Goal: Transaction & Acquisition: Purchase product/service

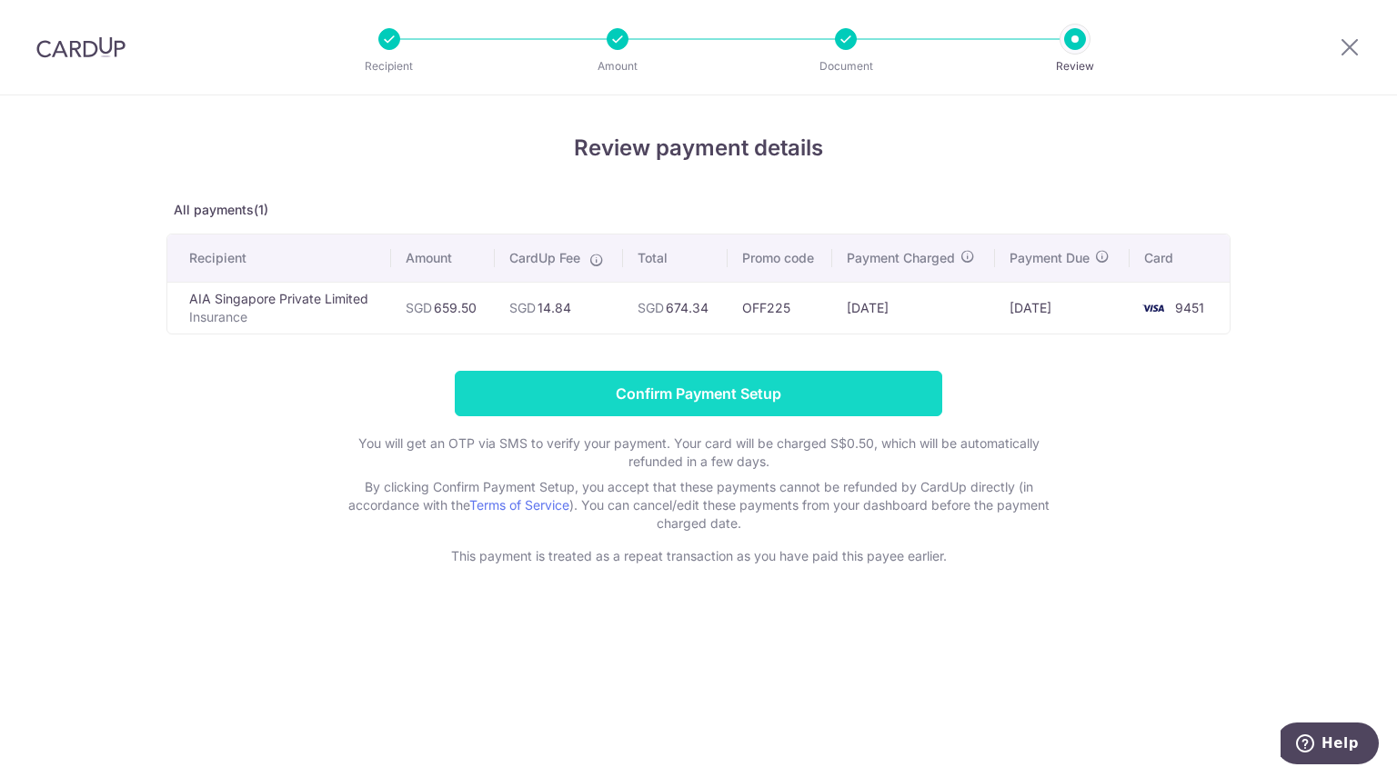
click at [733, 403] on input "Confirm Payment Setup" at bounding box center [698, 393] width 487 height 45
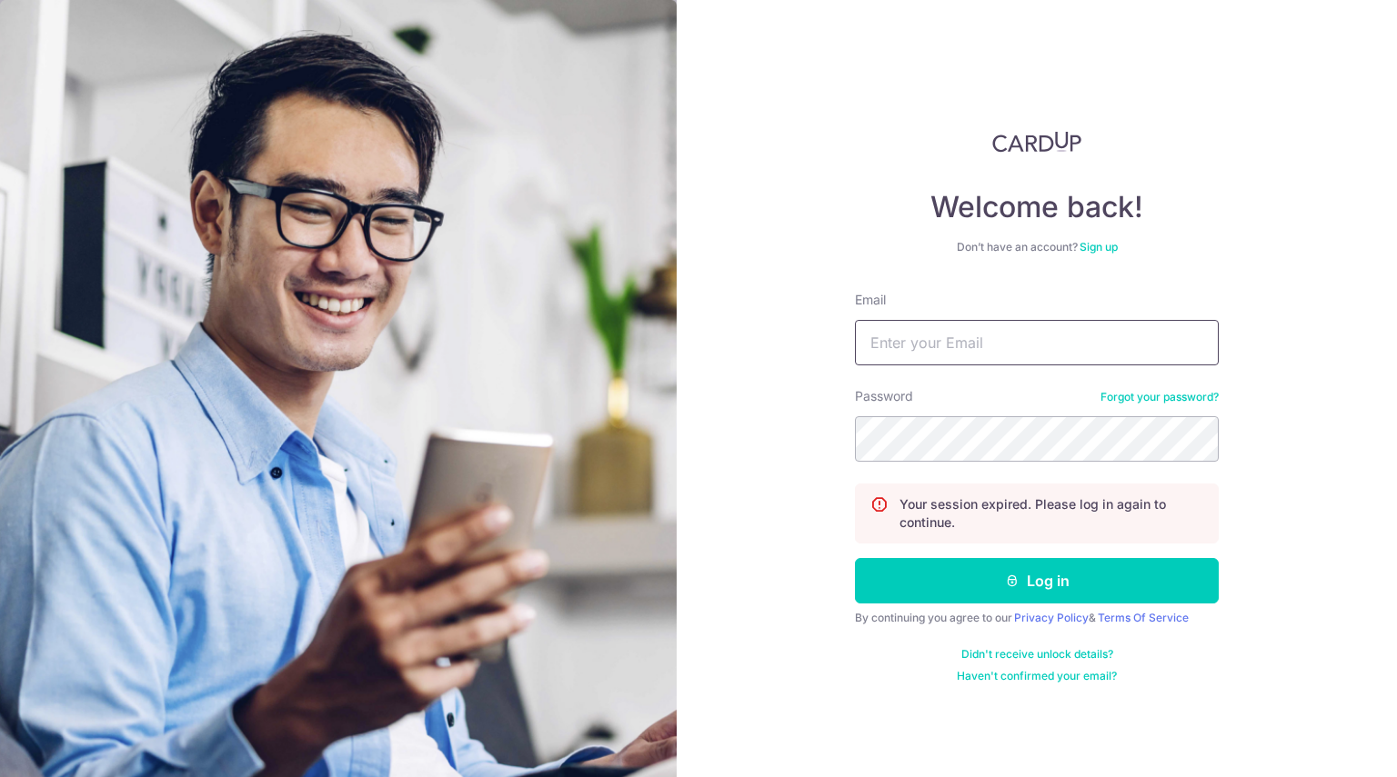
type input "[EMAIL_ADDRESS][DOMAIN_NAME]"
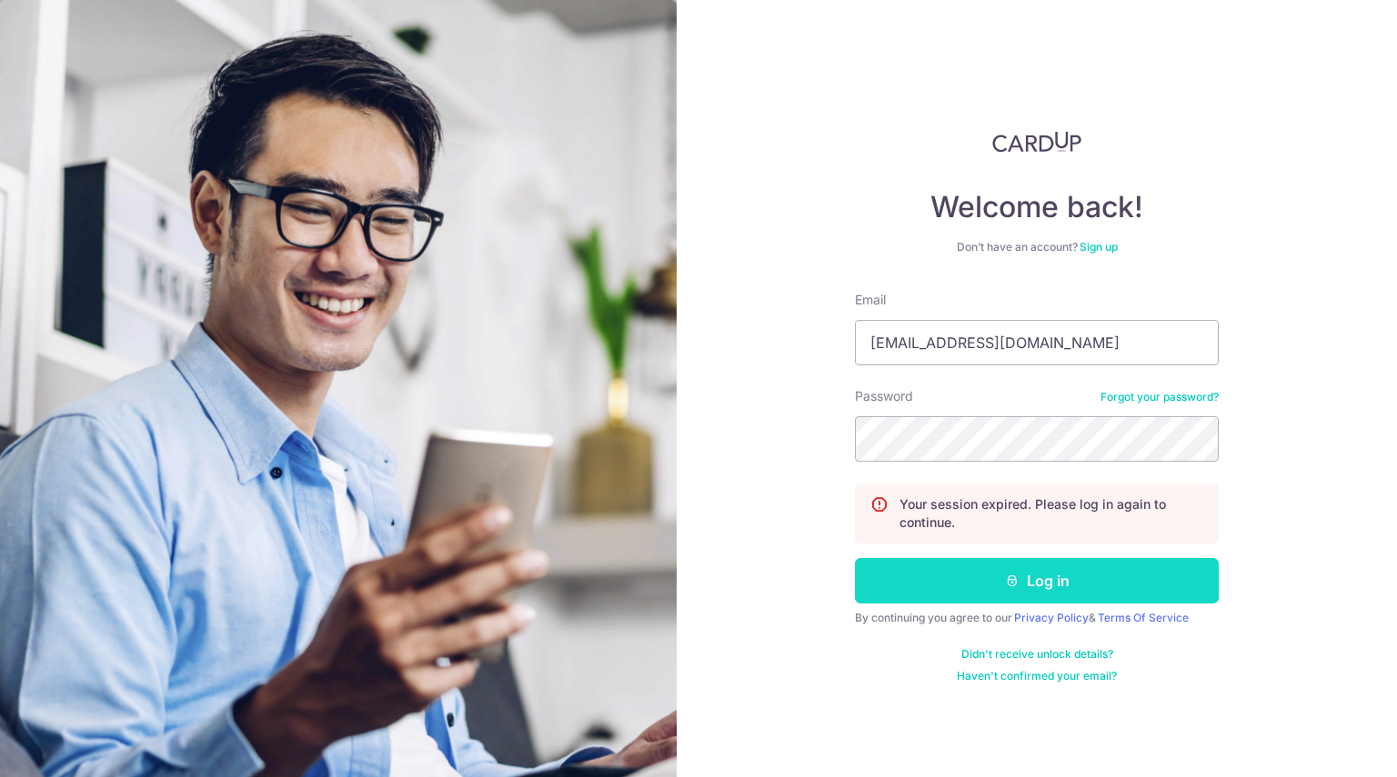
click at [989, 583] on button "Log in" at bounding box center [1037, 580] width 364 height 45
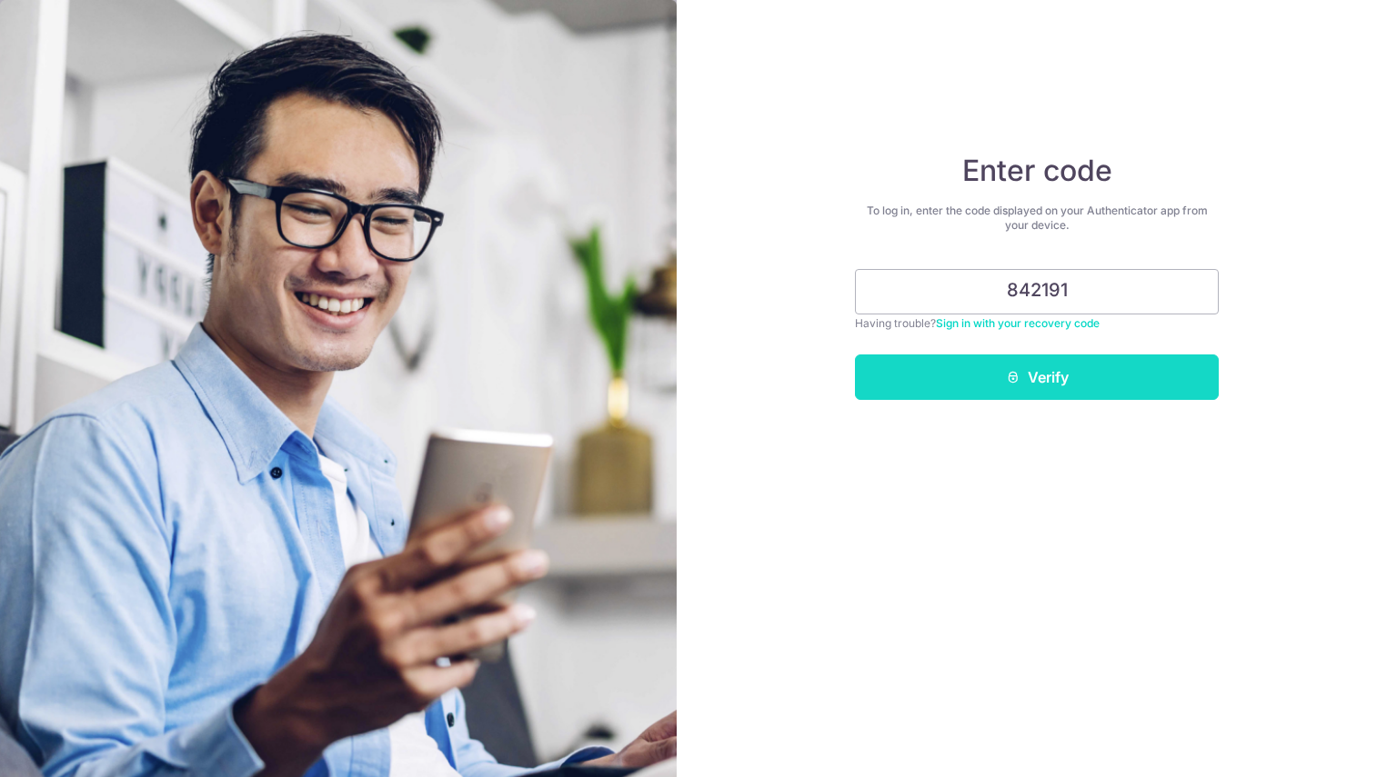
type input "842191"
click at [1035, 382] on button "Verify" at bounding box center [1037, 377] width 364 height 45
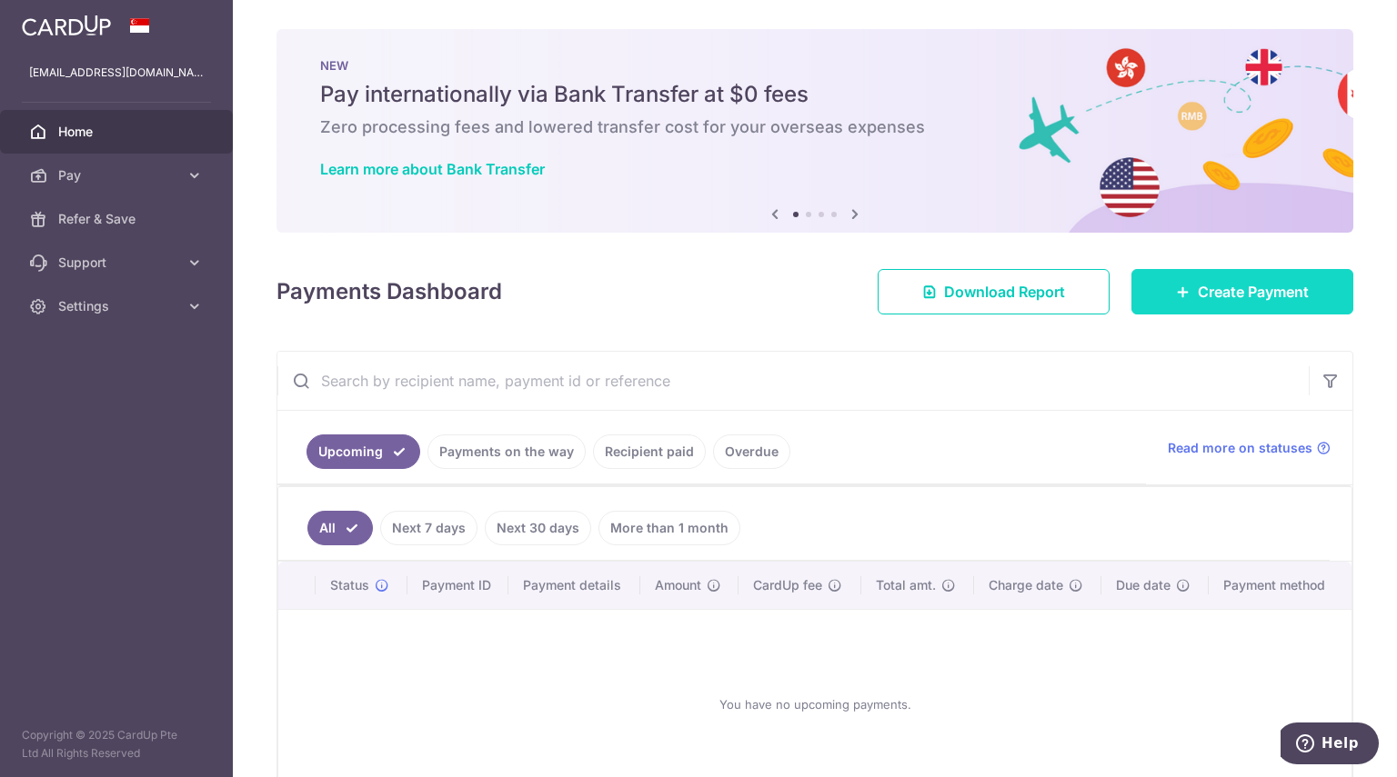
click at [1224, 288] on span "Create Payment" at bounding box center [1252, 292] width 111 height 22
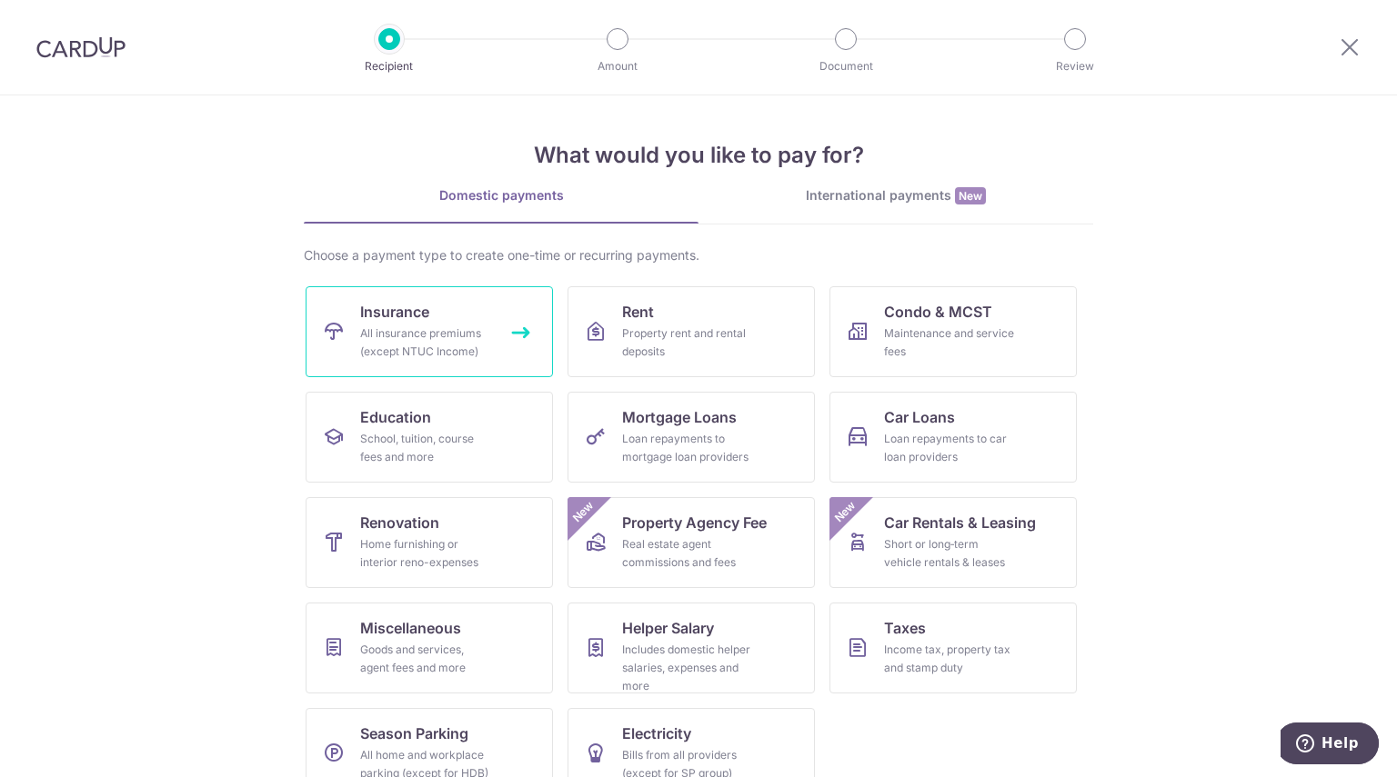
click at [464, 343] on div "All insurance premiums (except NTUC Income)" at bounding box center [425, 343] width 131 height 36
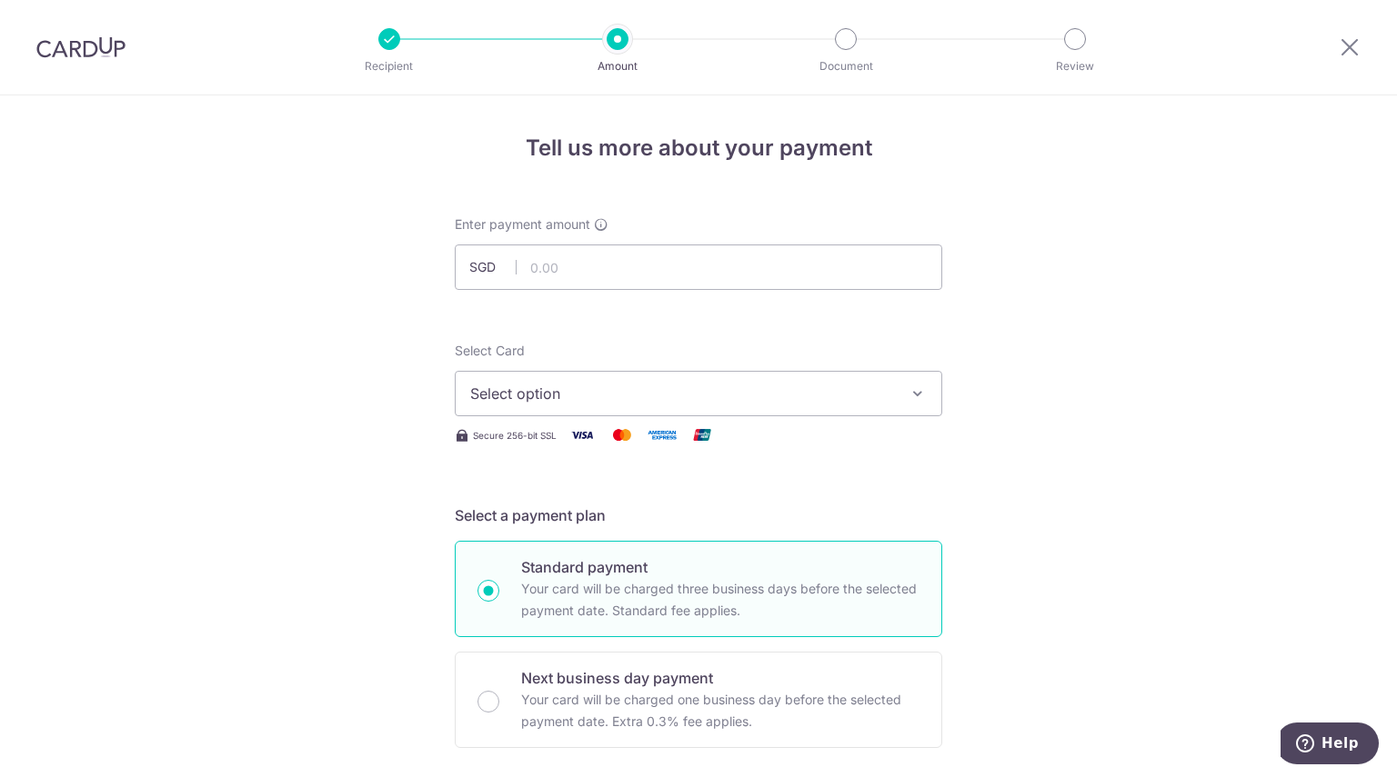
type input "659.50"
click at [633, 386] on span "Select option" at bounding box center [682, 394] width 424 height 22
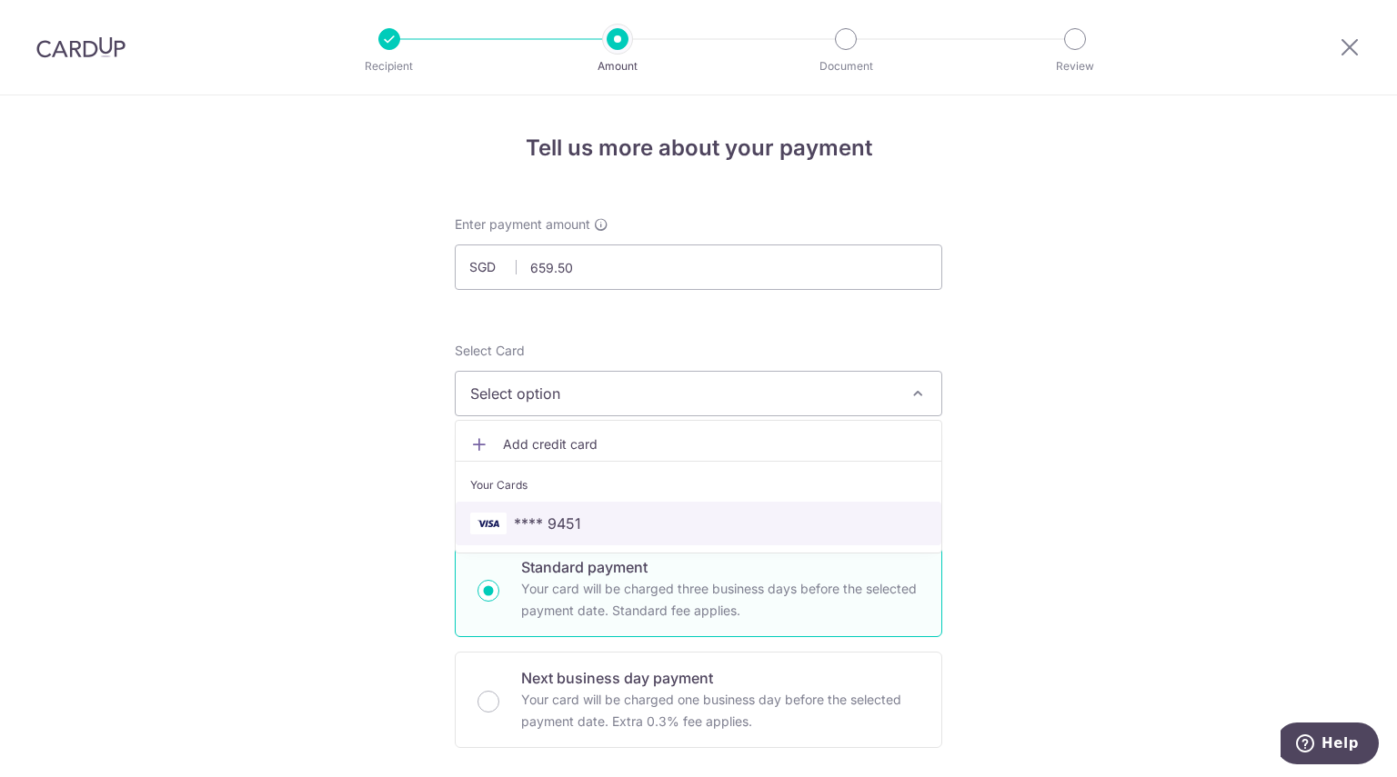
click at [601, 509] on link "**** 9451" at bounding box center [699, 524] width 486 height 44
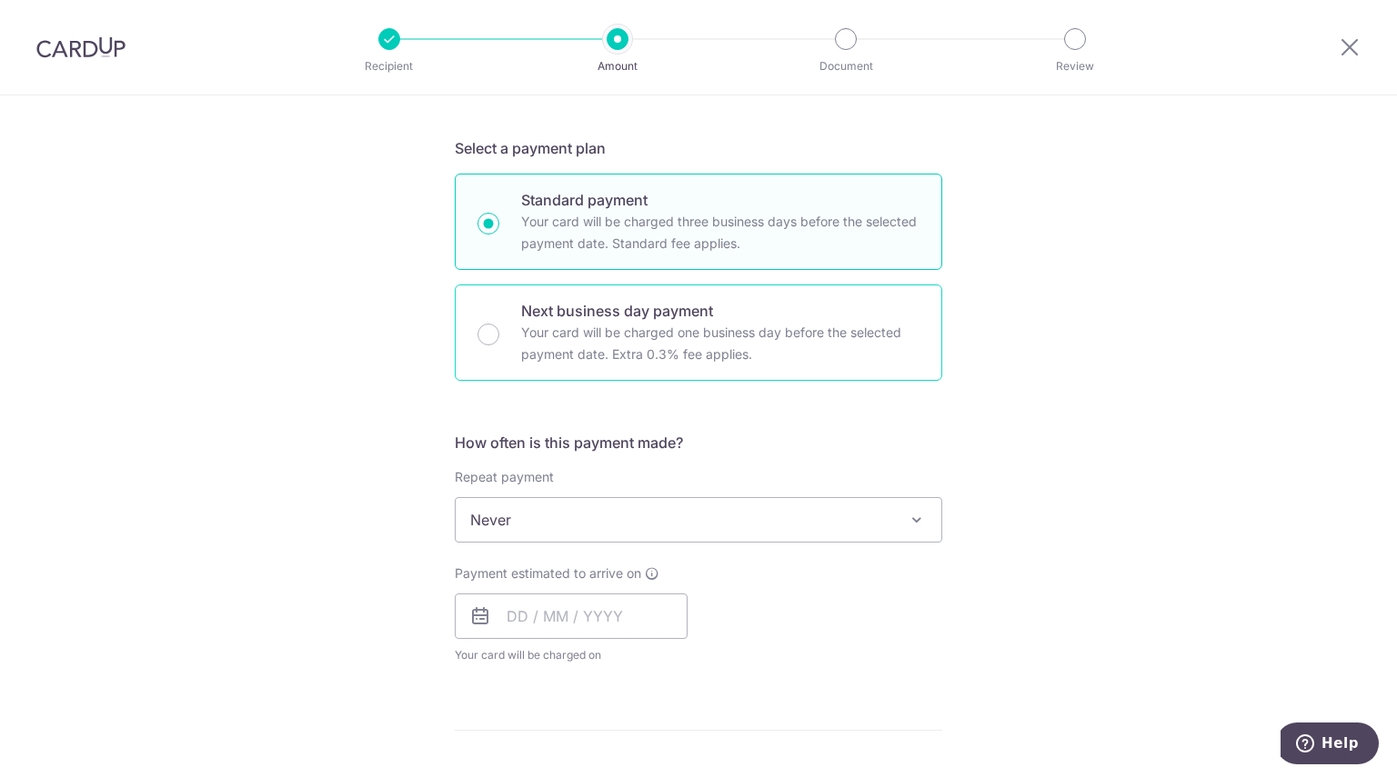
scroll to position [367, 0]
click at [547, 337] on p "Your card will be charged one business day before the selected payment date. Ex…" at bounding box center [720, 344] width 398 height 44
click at [499, 337] on input "Next business day payment Your card will be charged one business day before the…" at bounding box center [488, 335] width 22 height 22
radio input "false"
drag, startPoint x: 531, startPoint y: 337, endPoint x: 486, endPoint y: 210, distance: 135.2
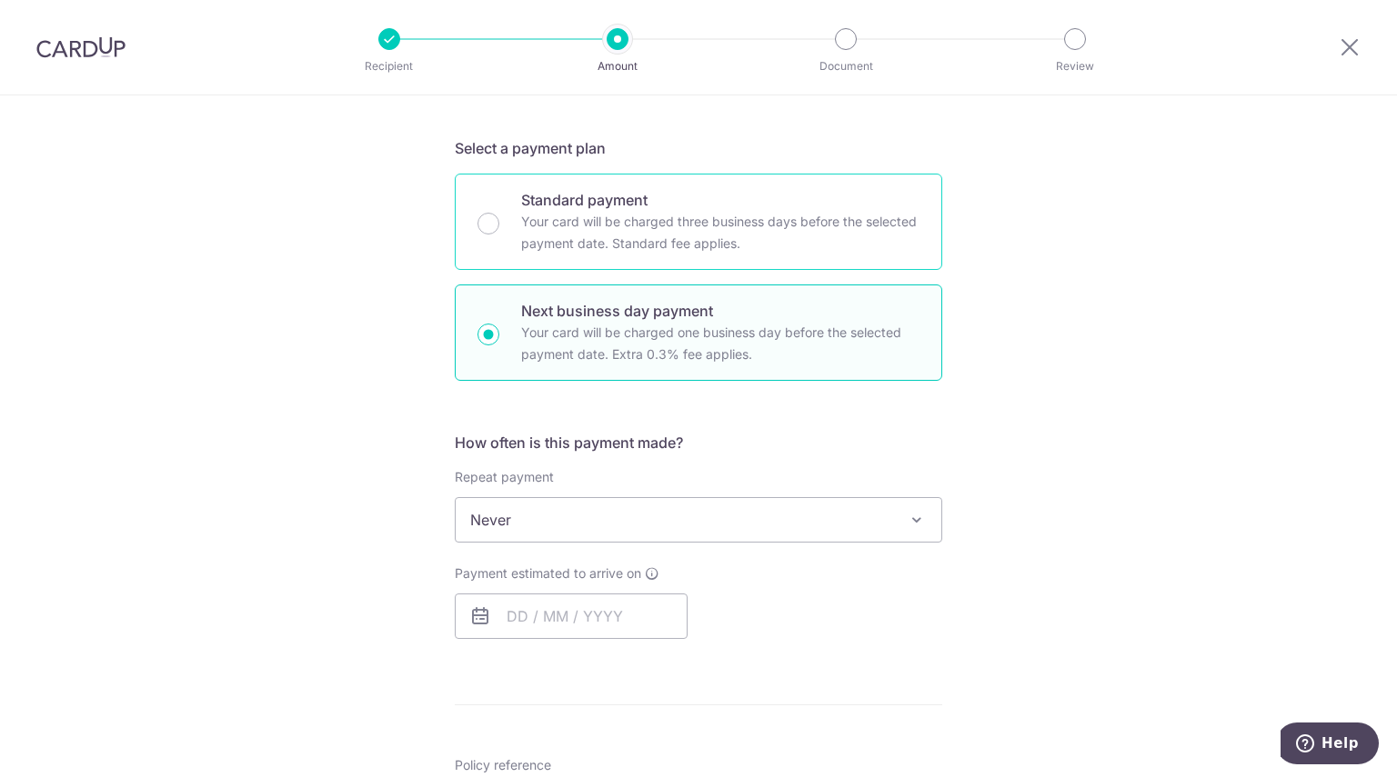
click at [530, 331] on p "Your card will be charged one business day before the selected payment date. Ex…" at bounding box center [720, 344] width 398 height 44
click at [499, 331] on input "Next business day payment Your card will be charged one business day before the…" at bounding box center [488, 335] width 22 height 22
radio input "true"
click at [487, 220] on input "Standard payment Your card will be charged three business days before the selec…" at bounding box center [488, 224] width 22 height 22
radio input "true"
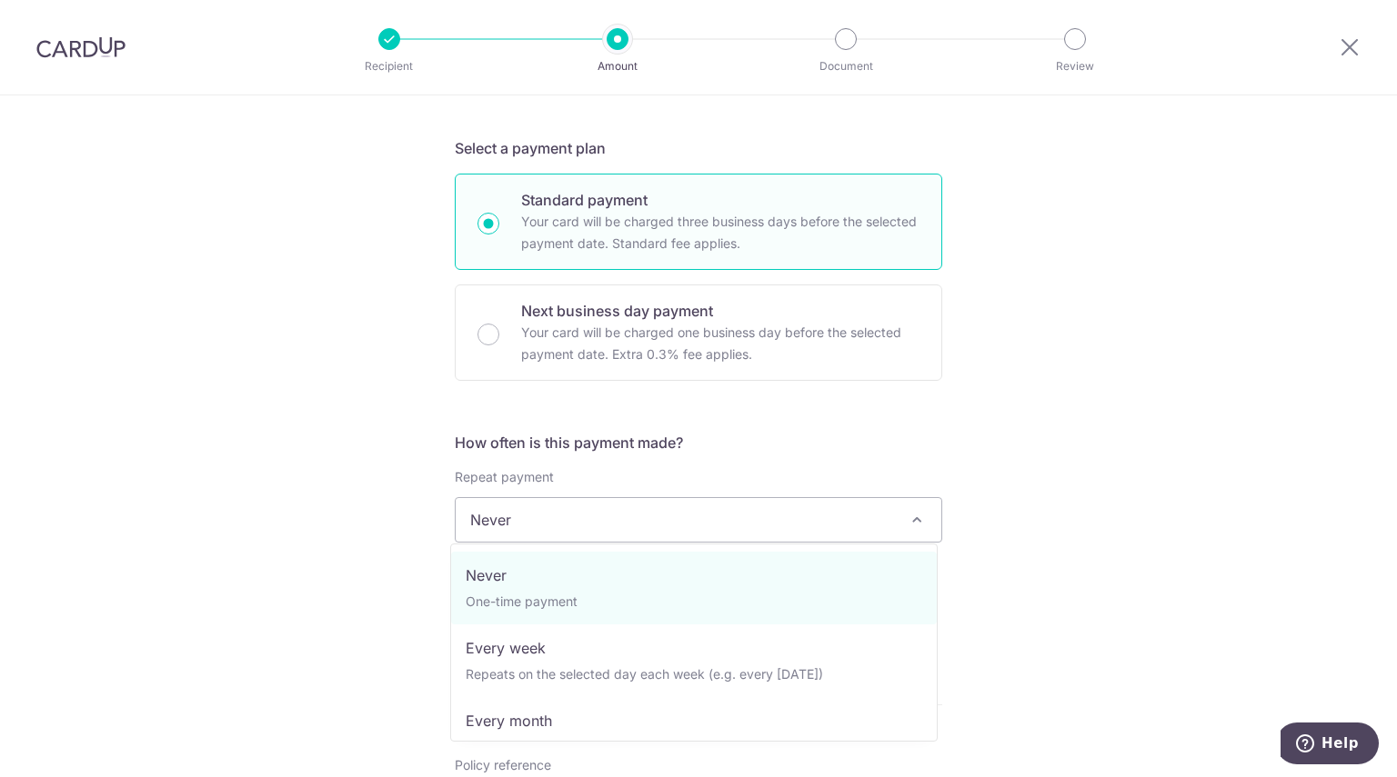
click at [690, 527] on span "Never" at bounding box center [699, 520] width 486 height 44
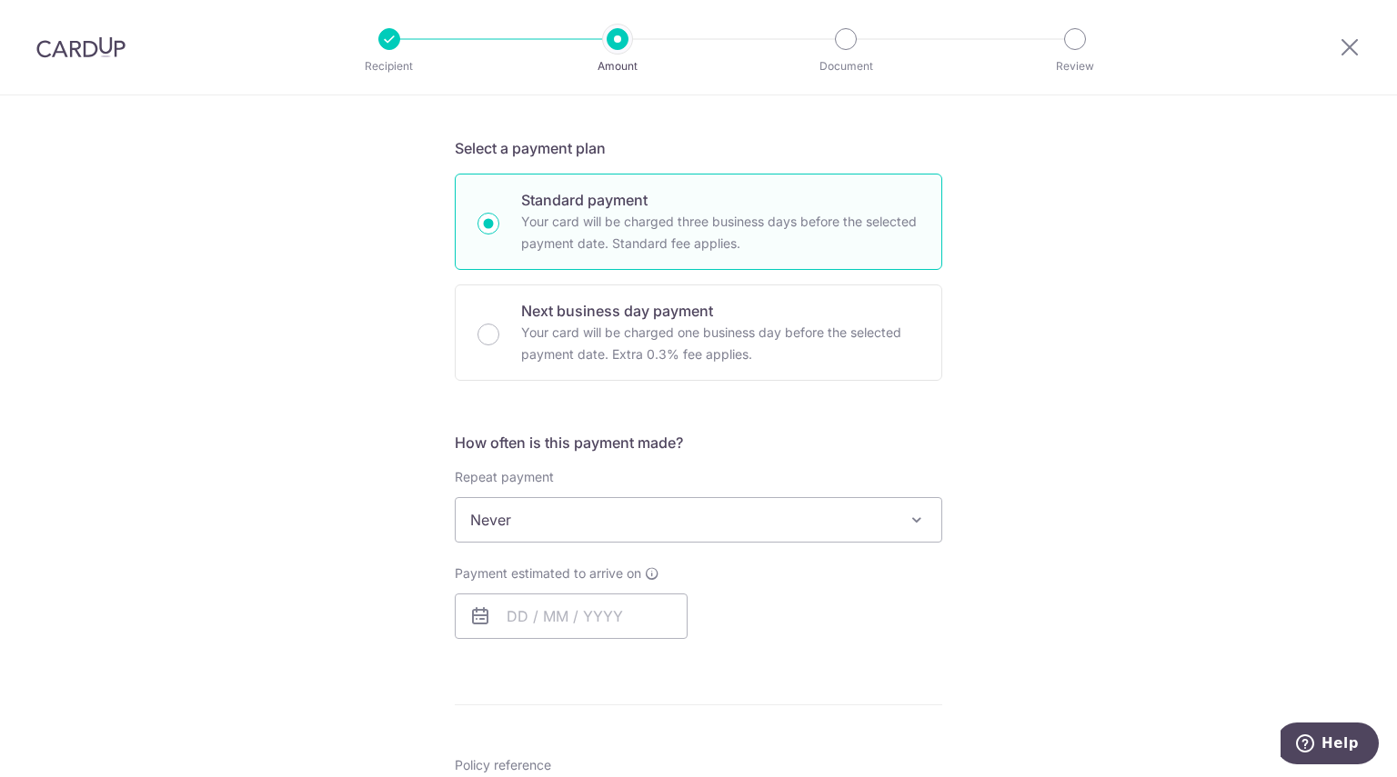
click at [1000, 415] on div "Tell us more about your payment Enter payment amount SGD 659.50 659.50 Select C…" at bounding box center [698, 537] width 1397 height 1619
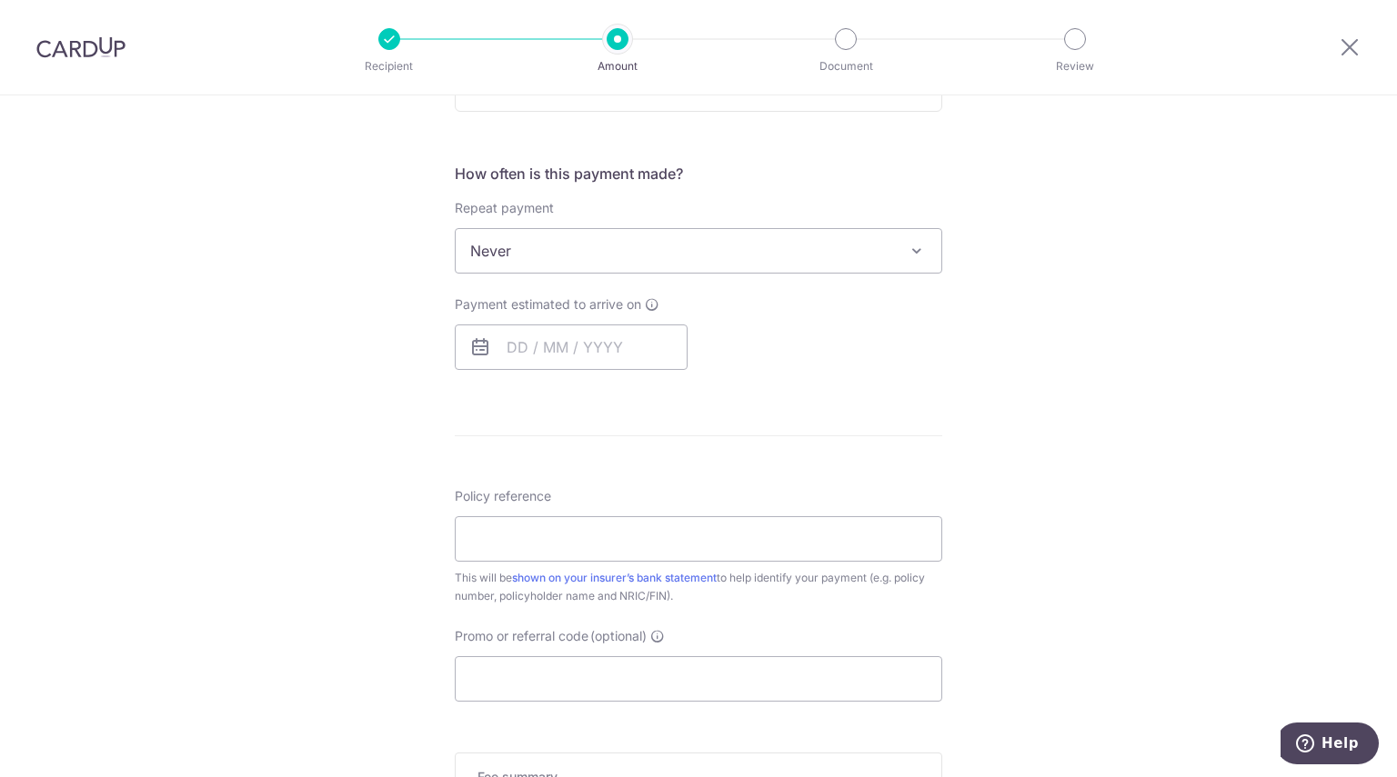
scroll to position [687, 0]
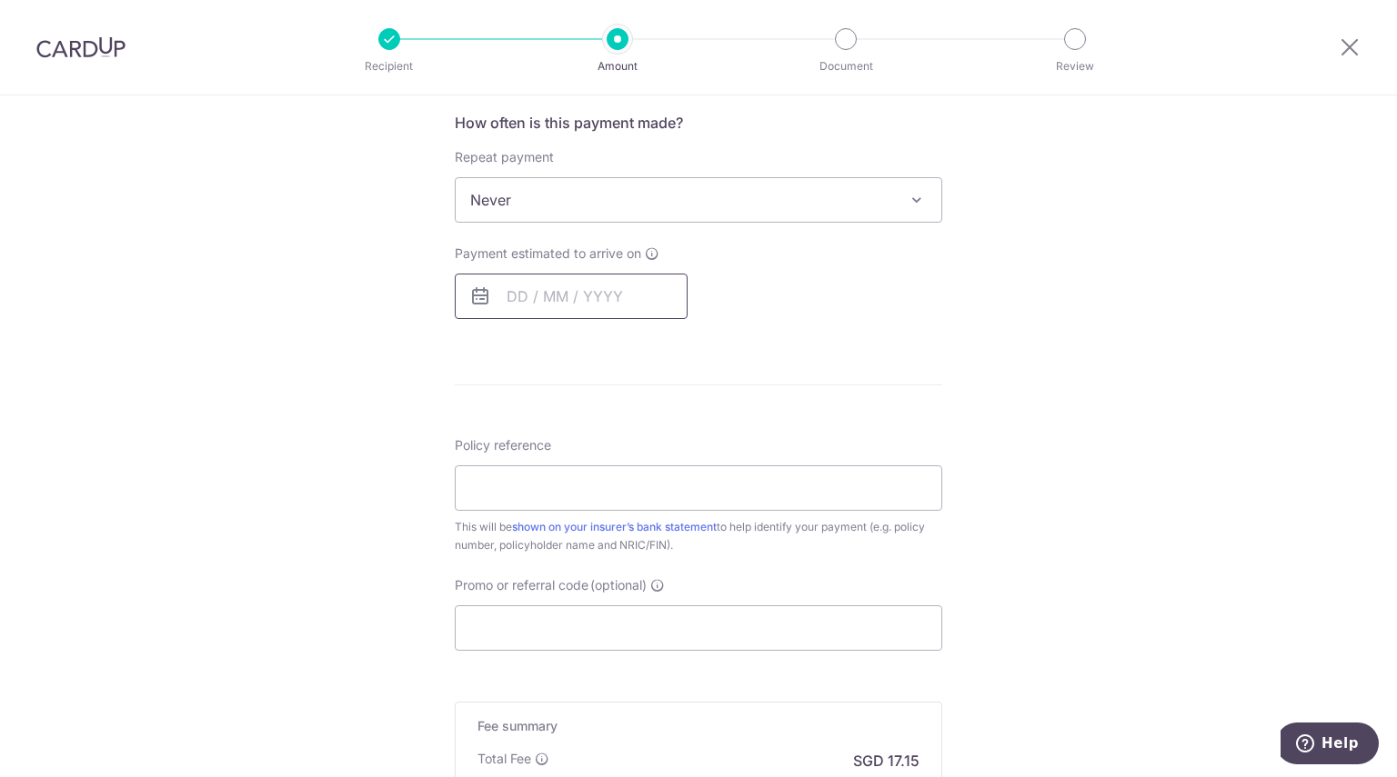
click at [583, 309] on input "text" at bounding box center [571, 296] width 233 height 45
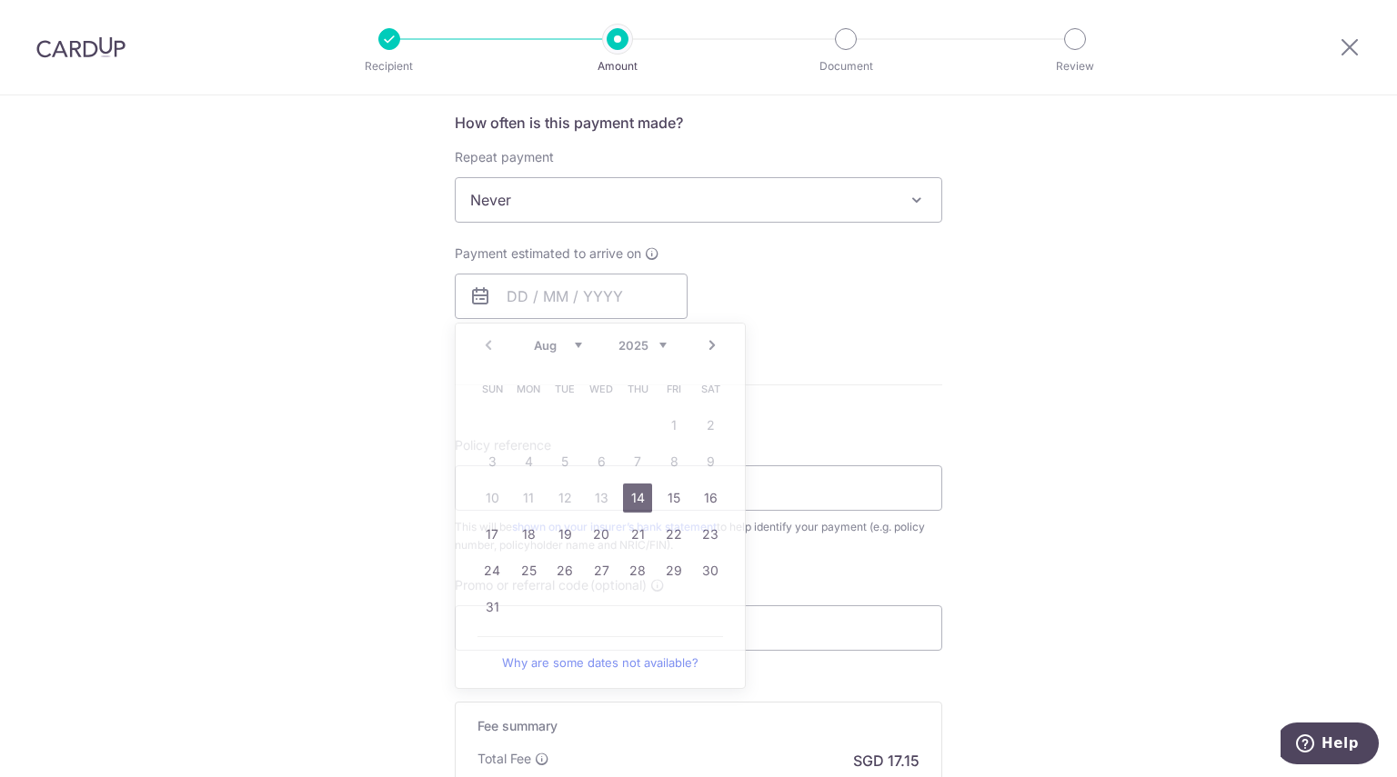
click at [798, 274] on div "Payment estimated to arrive on Prev Next Aug Sep Oct Nov Dec 2025 2026 2027 202…" at bounding box center [698, 282] width 509 height 75
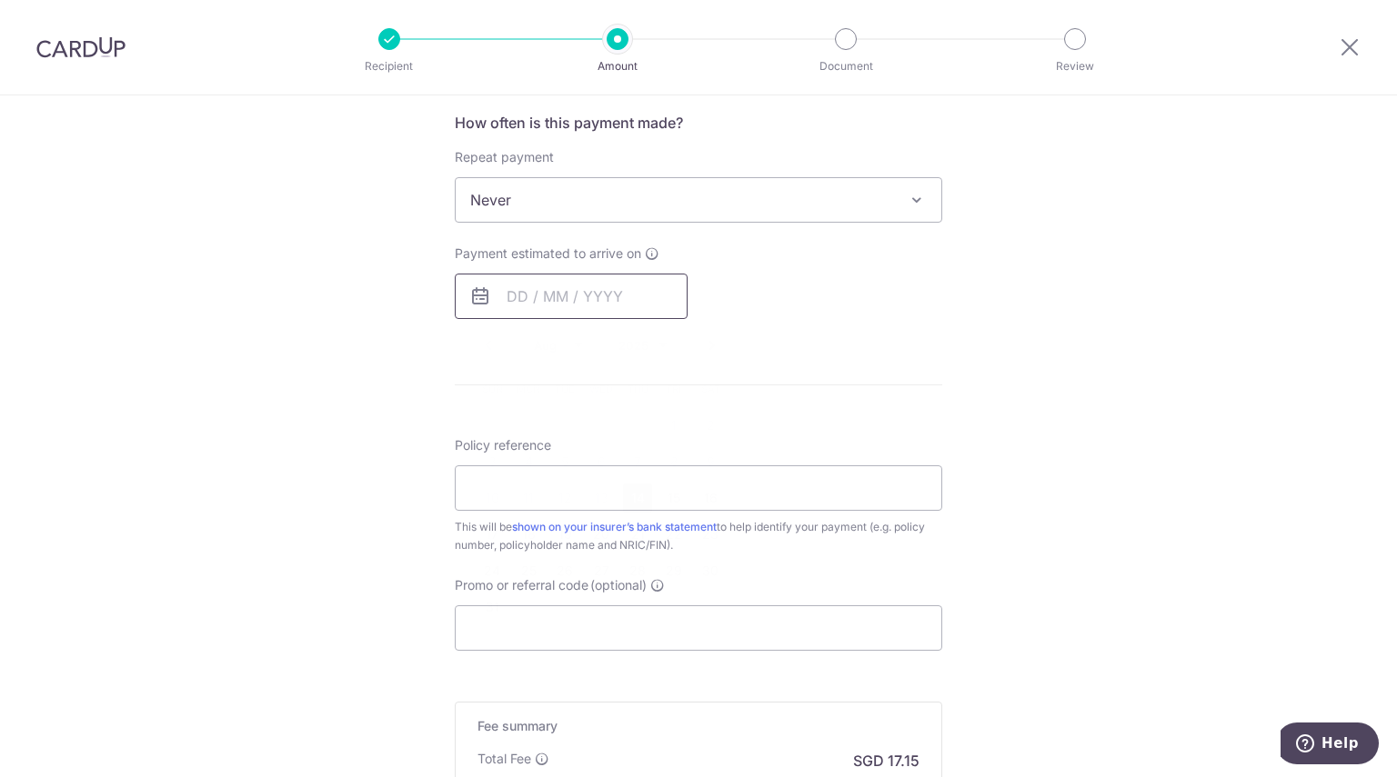
click at [560, 301] on input "text" at bounding box center [571, 296] width 233 height 45
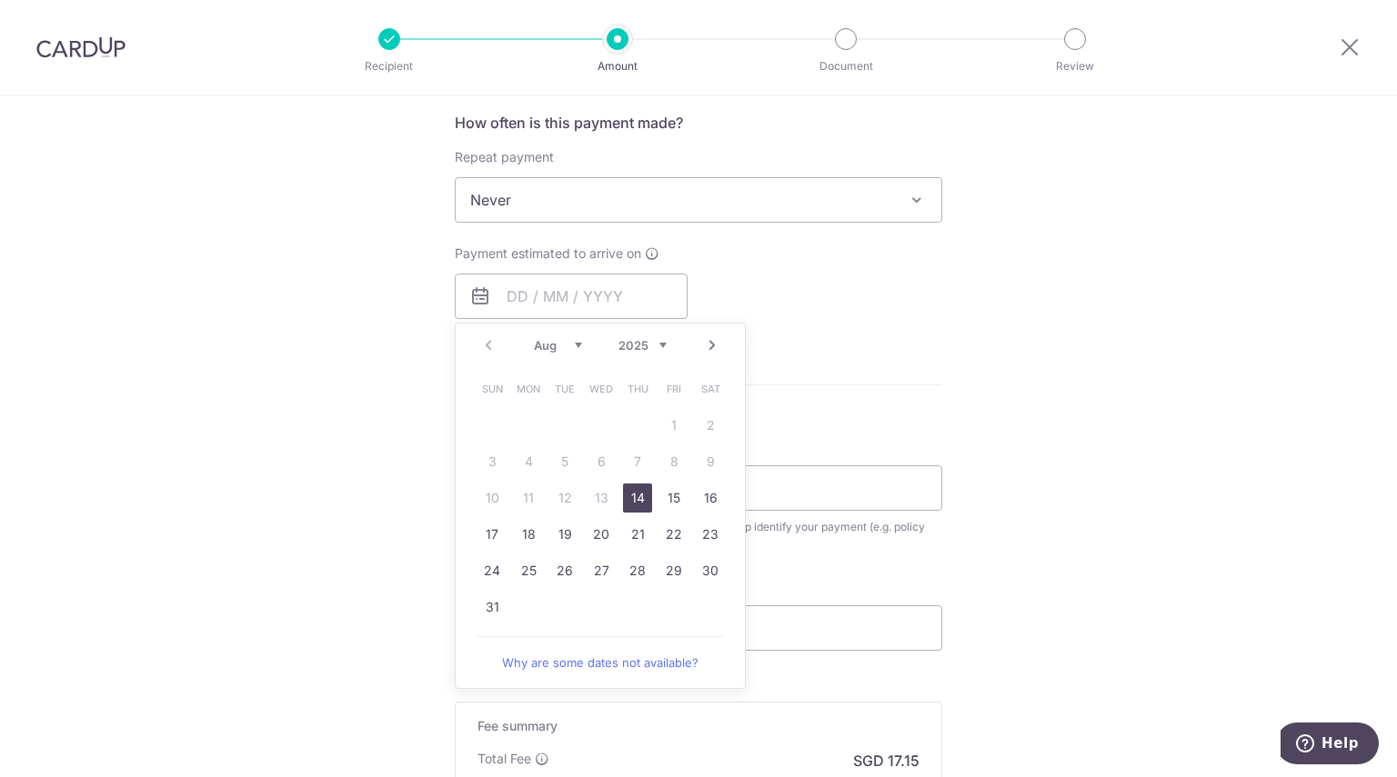
click at [638, 493] on link "14" at bounding box center [637, 498] width 29 height 29
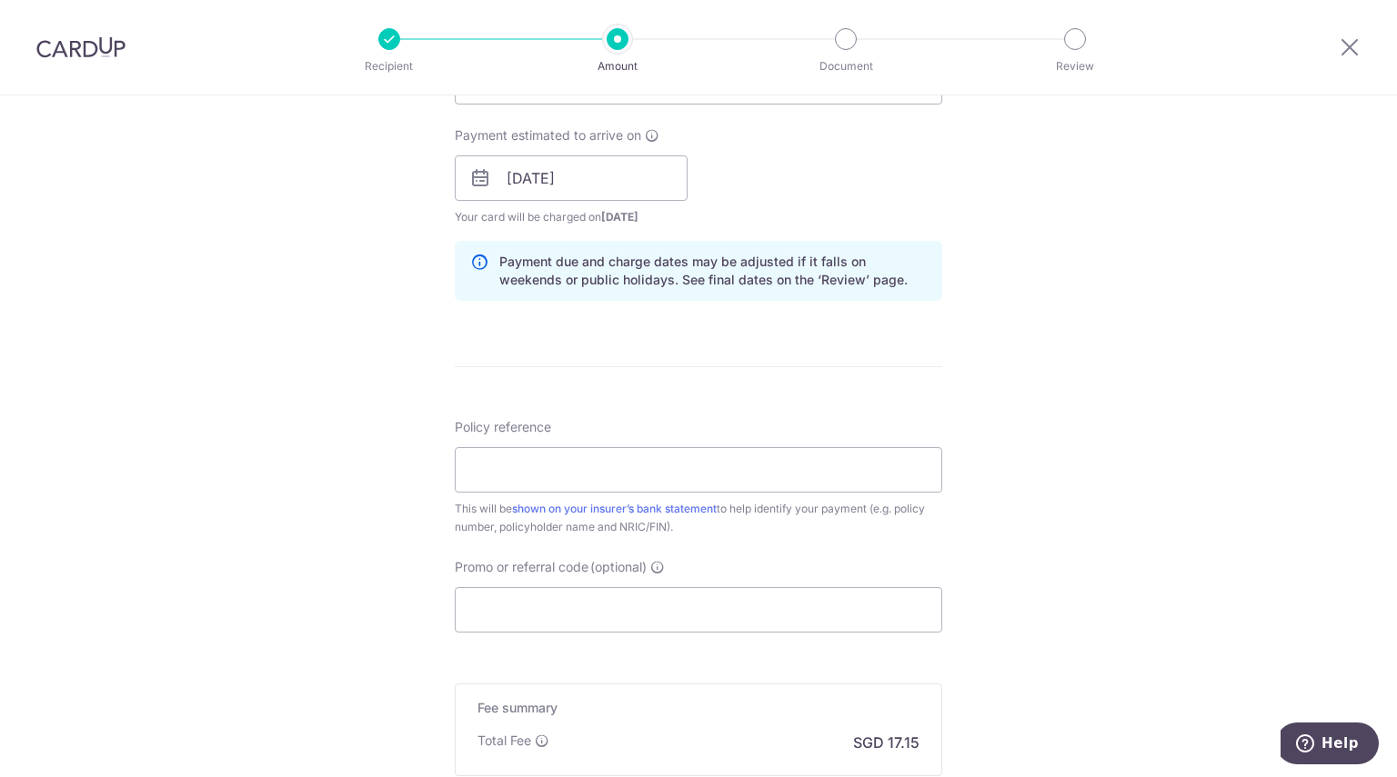
scroll to position [809, 0]
click at [596, 184] on input "14/08/2025" at bounding box center [571, 174] width 233 height 45
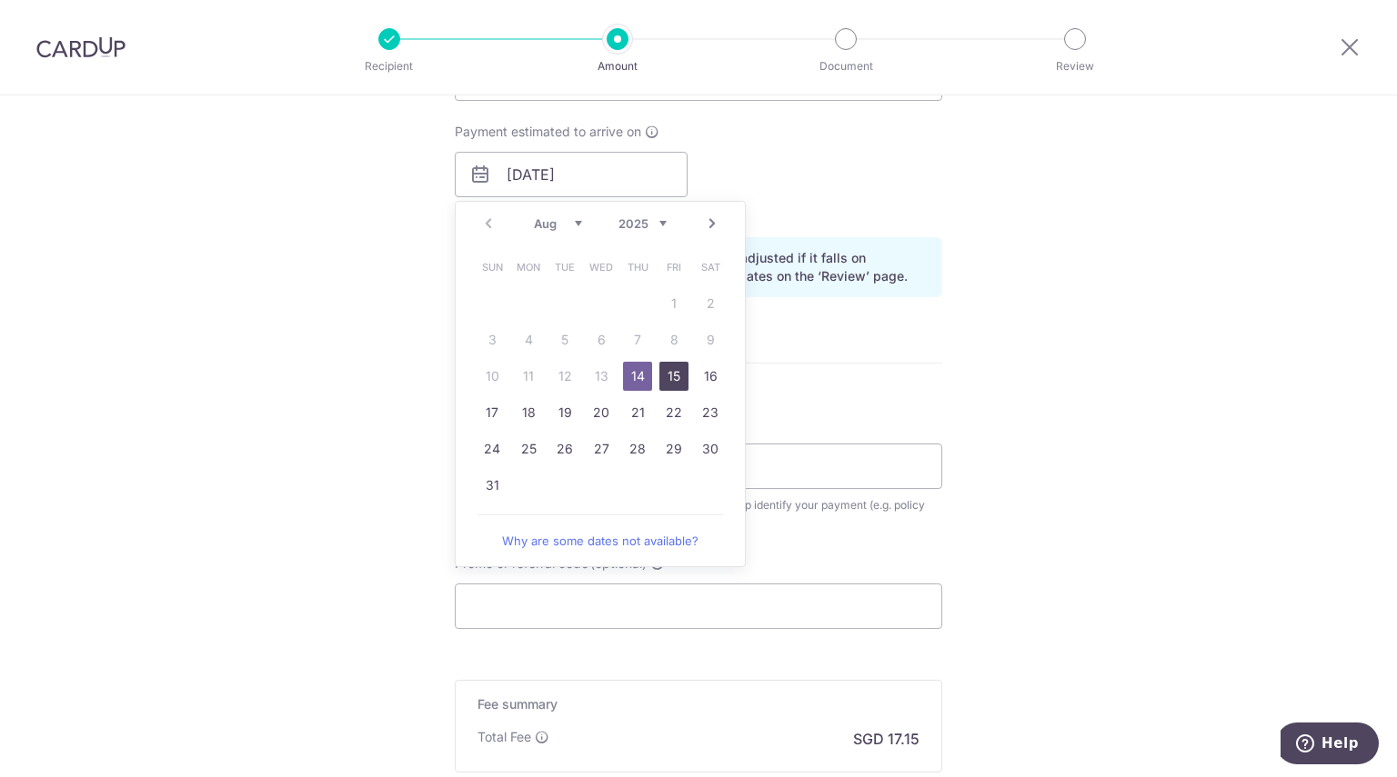
click at [673, 372] on link "15" at bounding box center [673, 376] width 29 height 29
type input "[DATE]"
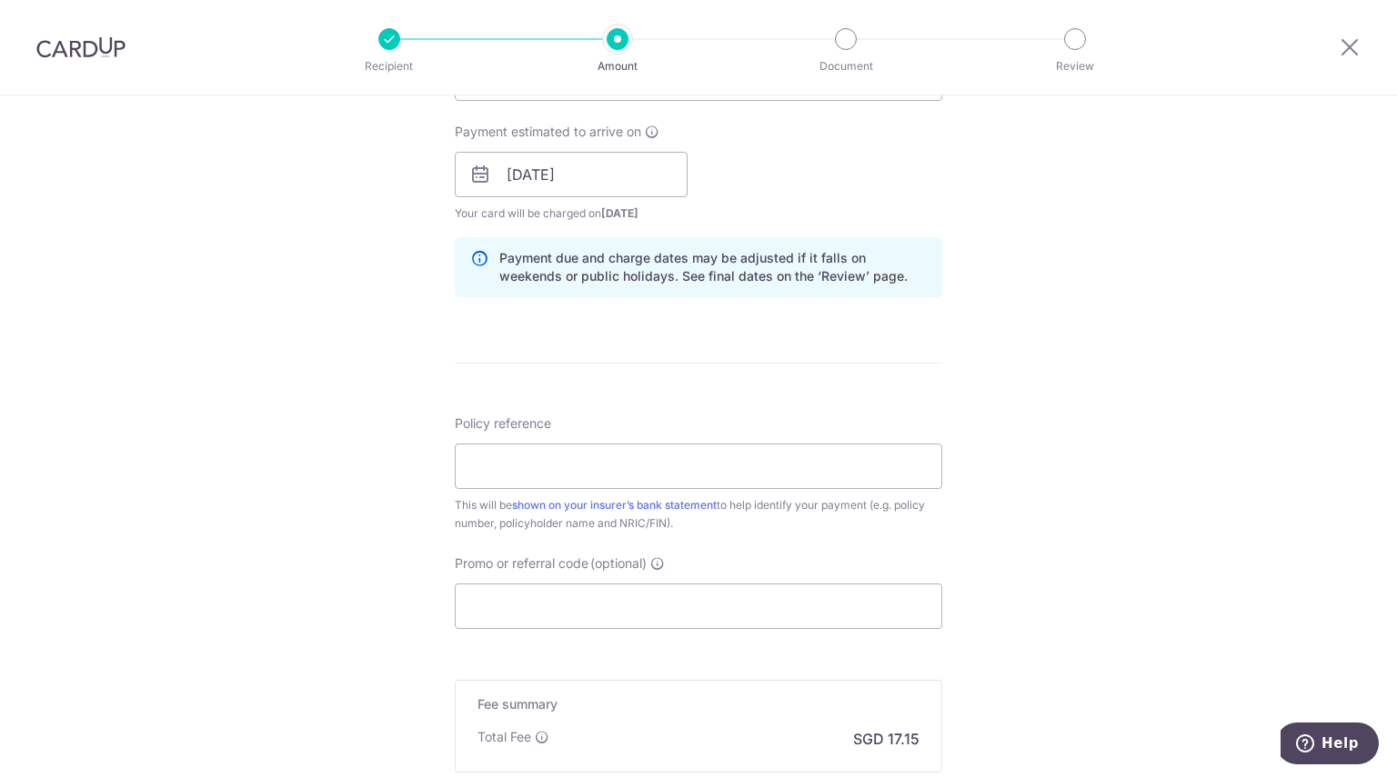
click at [915, 197] on div "Payment estimated to arrive on 15/08/2025 Prev Next Aug Sep Oct Nov Dec 2025 20…" at bounding box center [698, 173] width 509 height 100
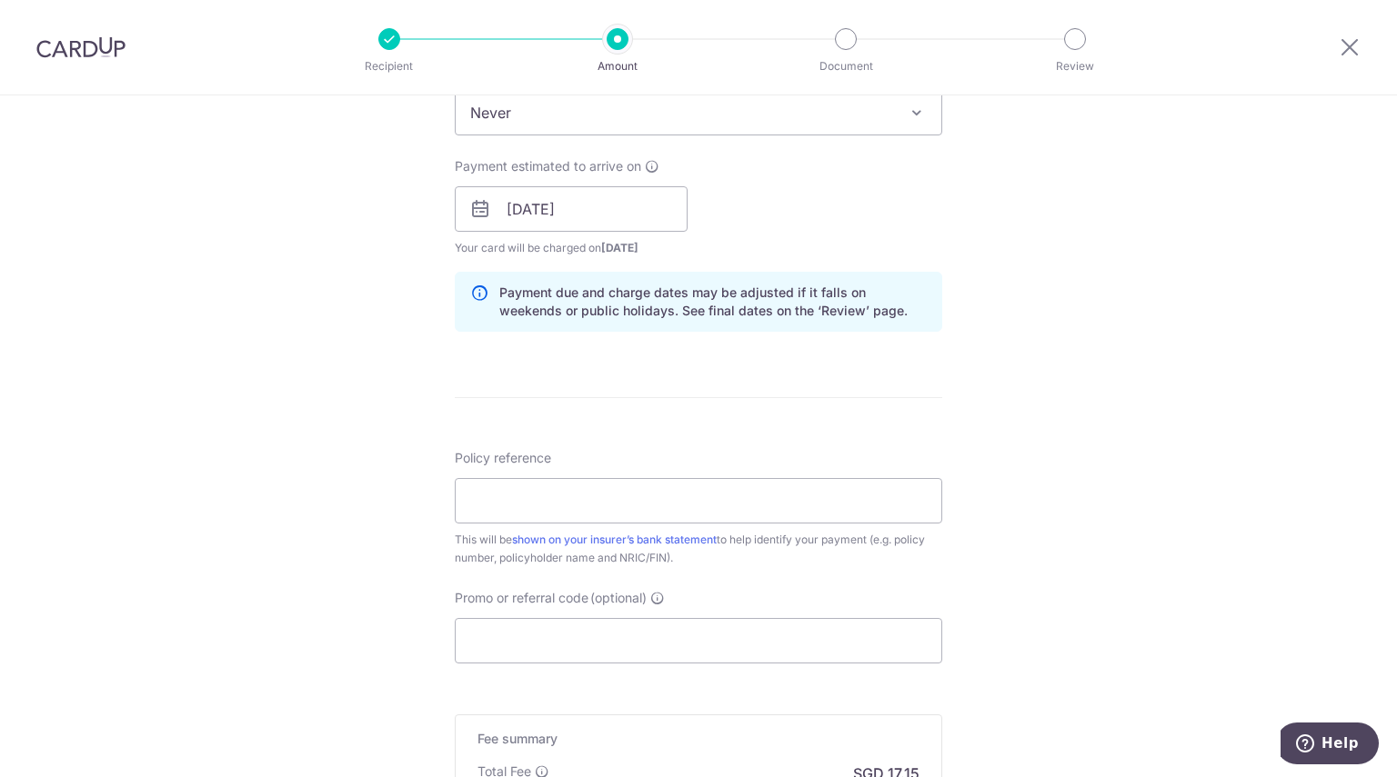
scroll to position [1033, 0]
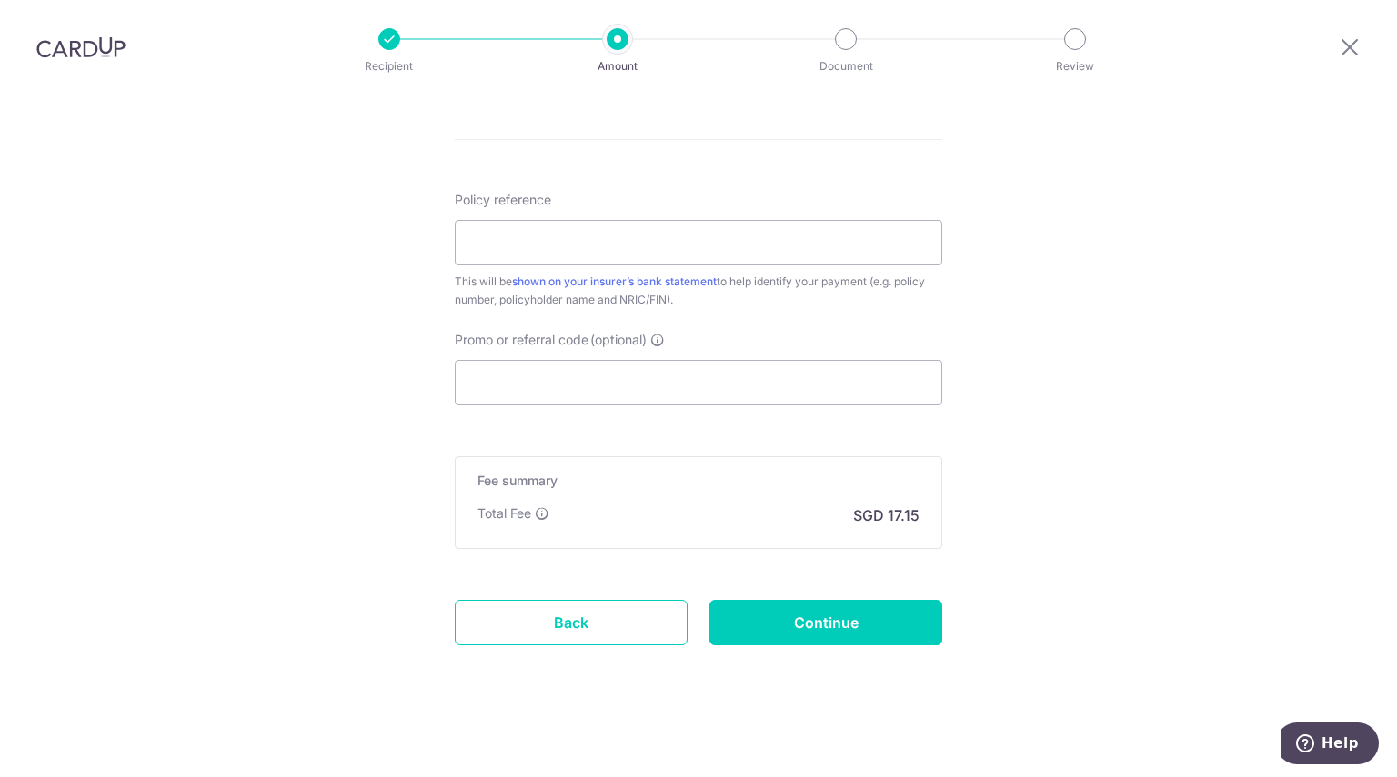
click at [635, 268] on div "Policy reference This will be shown on your insurer’s bank statement to help id…" at bounding box center [698, 250] width 487 height 118
click at [649, 245] on input "Policy reference" at bounding box center [698, 242] width 487 height 45
drag, startPoint x: 1157, startPoint y: 99, endPoint x: 1158, endPoint y: 12, distance: 87.3
click at [1157, 81] on div "Recipient Amount Document Review Tell us more about your payment Enter payment …" at bounding box center [698, 388] width 1397 height 777
click at [652, 227] on input "Policy reference" at bounding box center [698, 242] width 487 height 45
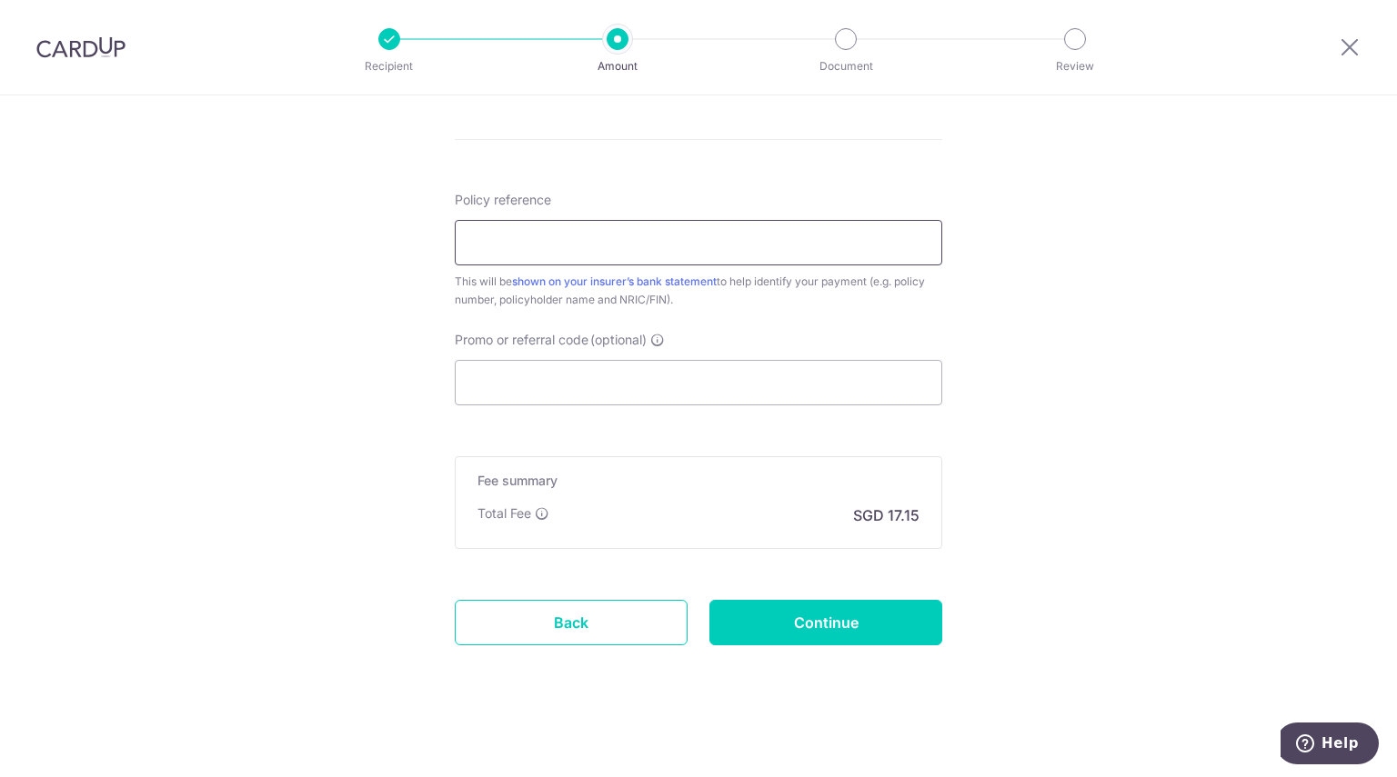
paste input "L545602620"
type input "L545602620"
click at [609, 369] on input "Promo or referral code (optional)" at bounding box center [698, 382] width 487 height 45
paste input "OFF225"
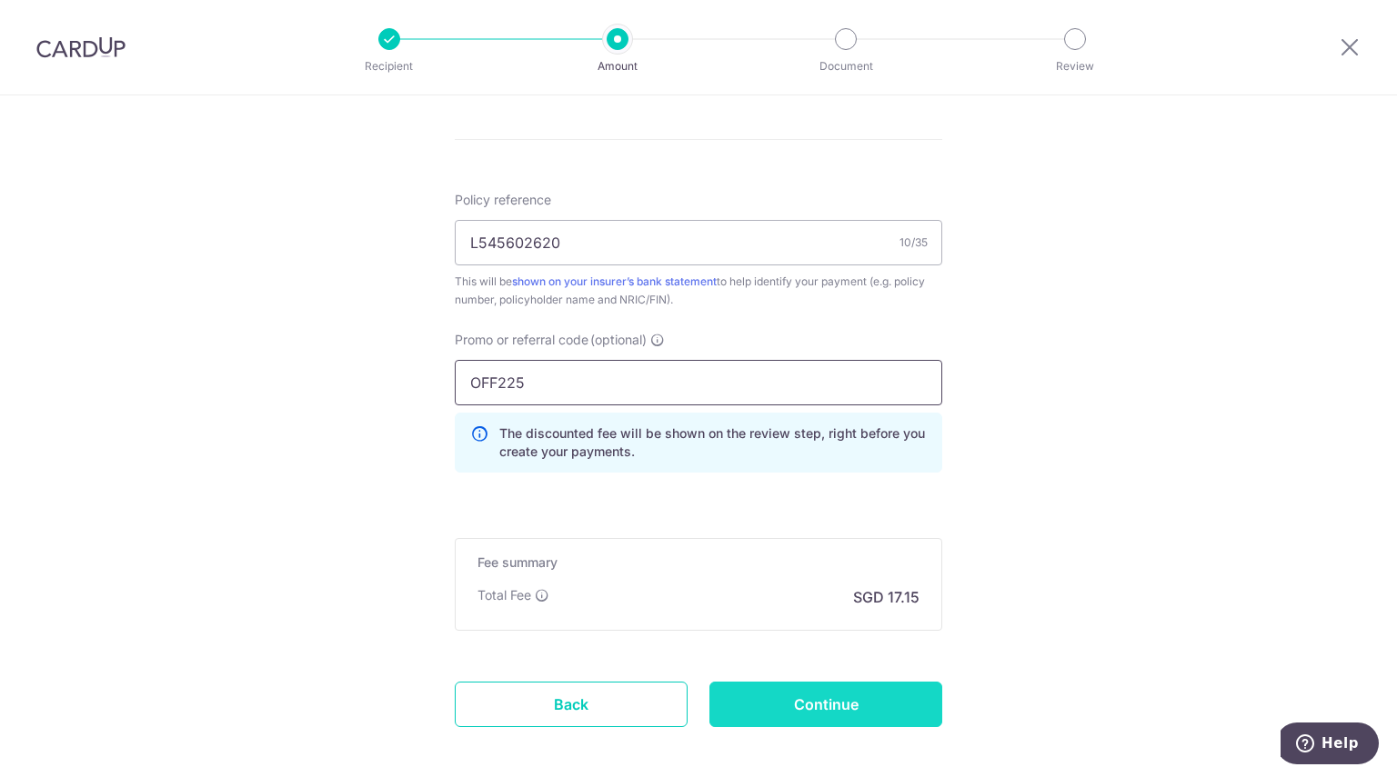
type input "OFF225"
click at [820, 701] on input "Continue" at bounding box center [825, 704] width 233 height 45
type input "Create Schedule"
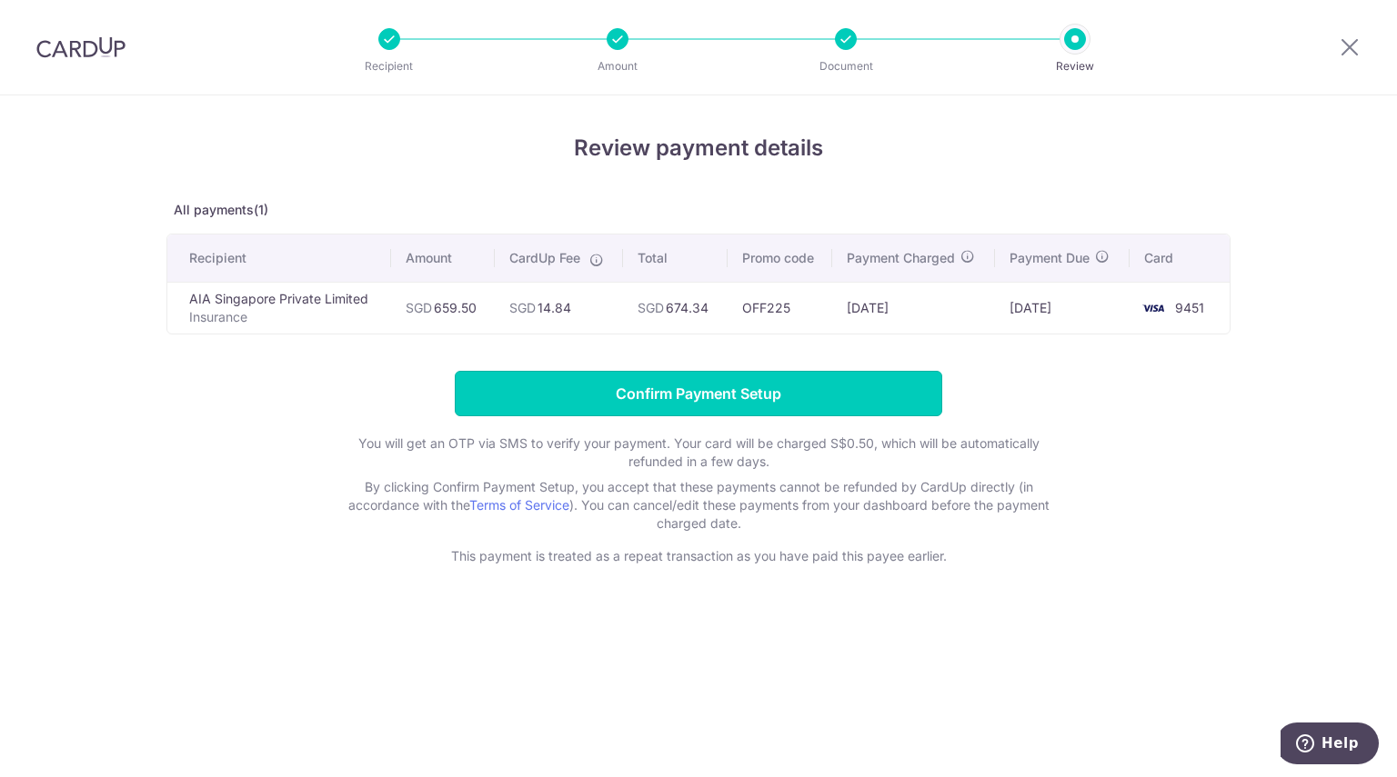
click at [832, 392] on input "Confirm Payment Setup" at bounding box center [698, 393] width 487 height 45
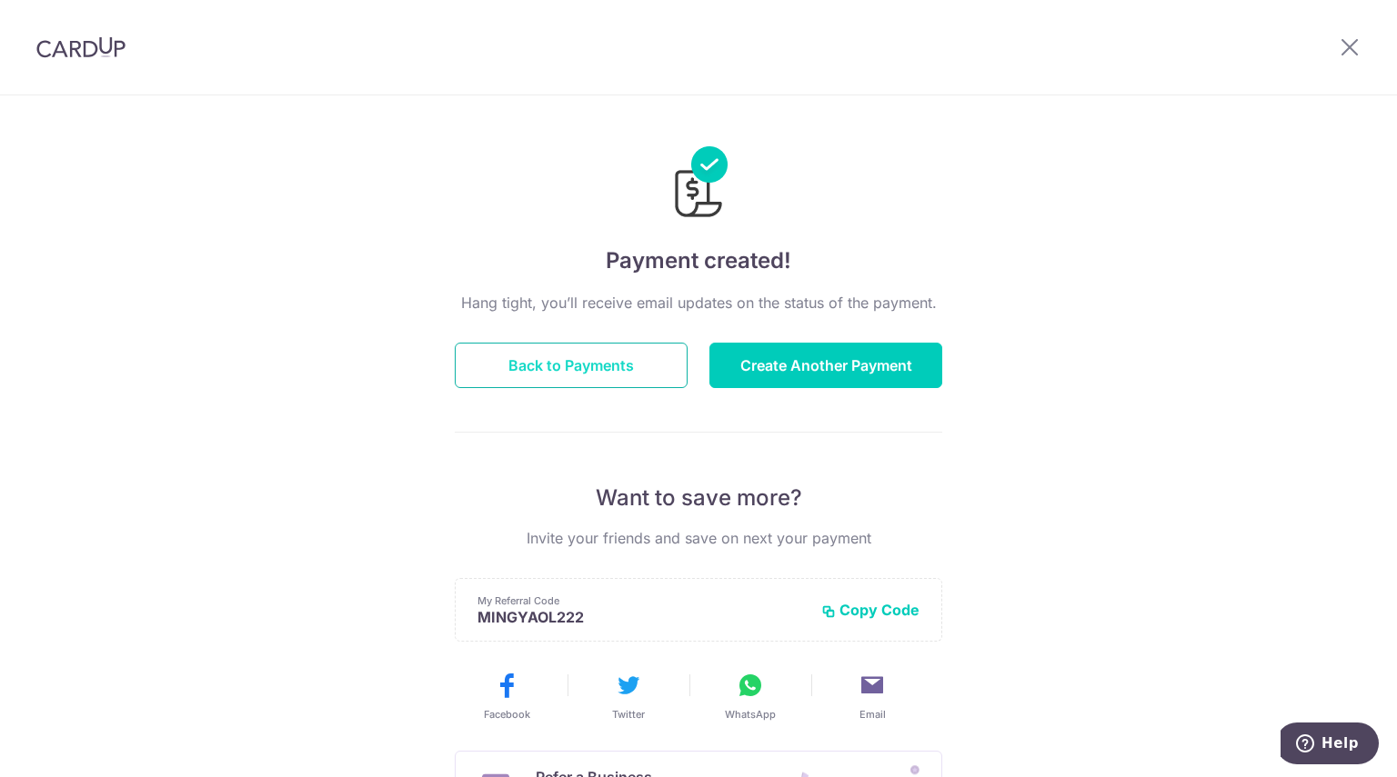
click at [606, 370] on button "Back to Payments" at bounding box center [571, 365] width 233 height 45
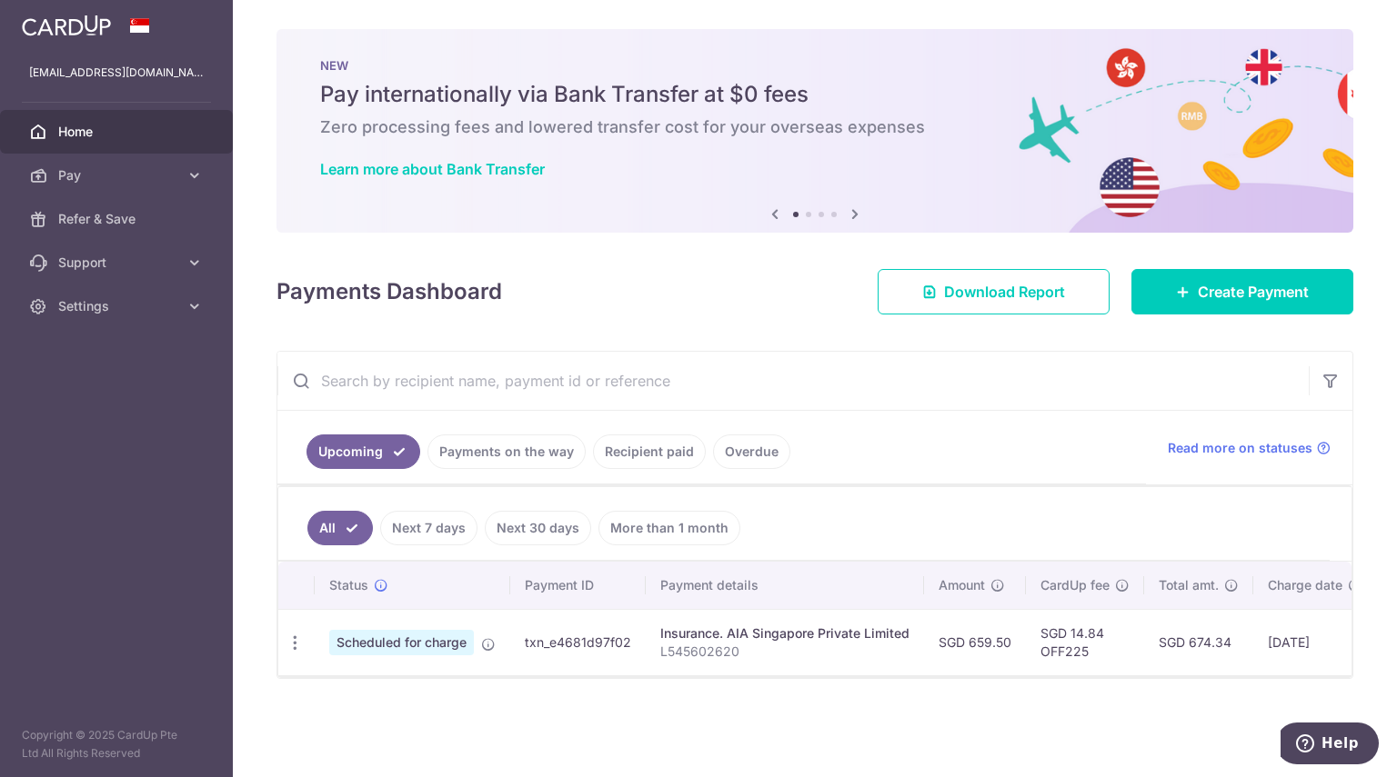
click at [442, 648] on span "Scheduled for charge" at bounding box center [401, 642] width 145 height 25
click at [727, 643] on p "L545602620" at bounding box center [784, 652] width 249 height 18
